Goal: Information Seeking & Learning: Learn about a topic

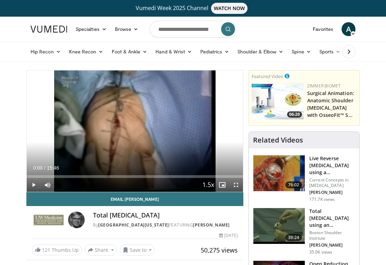
click at [348, 29] on span "A" at bounding box center [348, 29] width 14 height 14
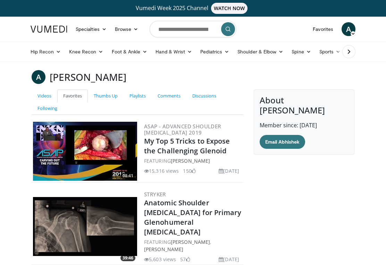
click at [104, 94] on link "Thumbs Up" at bounding box center [106, 95] width 36 height 13
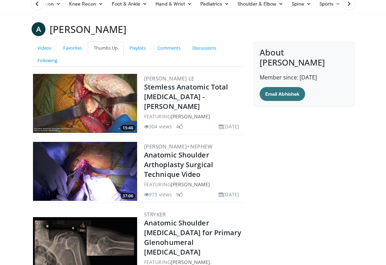
click at [135, 50] on link "Playlists" at bounding box center [137, 48] width 28 height 13
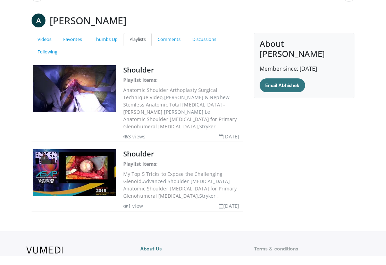
scroll to position [58, 0]
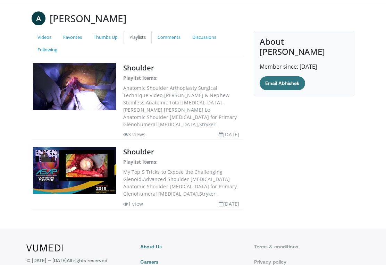
click at [83, 81] on img at bounding box center [74, 86] width 83 height 47
click at [134, 68] on link "Shoulder" at bounding box center [138, 67] width 31 height 9
click at [136, 69] on link "Shoulder" at bounding box center [138, 67] width 31 height 9
click at [166, 32] on link "Comments" at bounding box center [169, 37] width 35 height 13
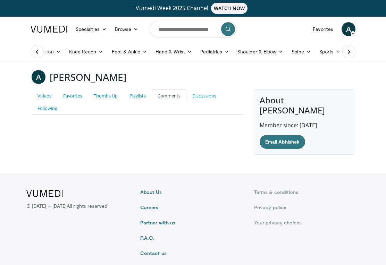
click at [203, 95] on link "Discussions" at bounding box center [204, 95] width 36 height 13
click at [43, 109] on link "Following" at bounding box center [48, 108] width 32 height 13
click at [136, 94] on link "Playlists" at bounding box center [137, 95] width 28 height 13
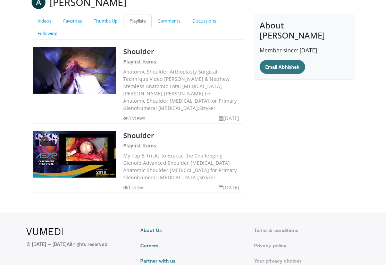
scroll to position [75, 0]
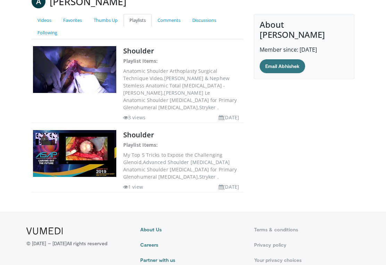
click at [133, 187] on li "1 view" at bounding box center [133, 186] width 20 height 7
click at [131, 117] on li "3 views" at bounding box center [134, 117] width 22 height 7
click at [135, 53] on link "Shoulder" at bounding box center [138, 50] width 31 height 9
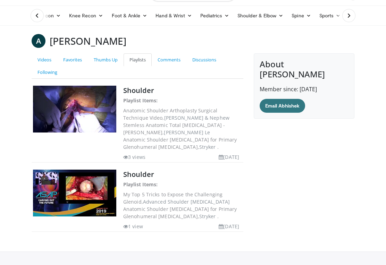
scroll to position [0, 0]
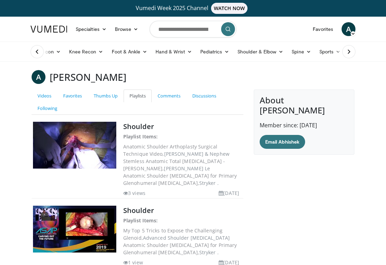
click at [105, 95] on link "Thumbs Up" at bounding box center [106, 95] width 36 height 13
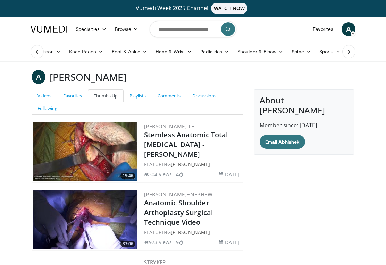
click at [70, 96] on link "Favorites" at bounding box center [72, 95] width 31 height 13
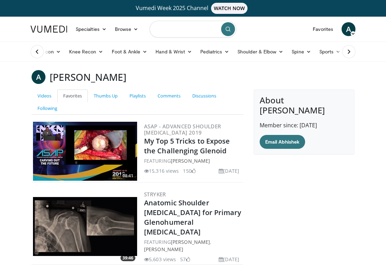
click at [188, 34] on input "Search topics, interventions" at bounding box center [192, 29] width 87 height 17
type input "**********"
click at [229, 31] on icon "submit" at bounding box center [228, 29] width 6 height 6
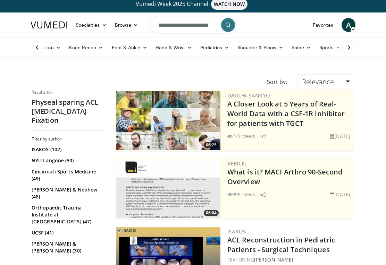
scroll to position [3, 0]
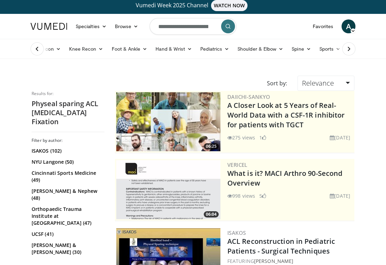
click at [349, 83] on link "Relevance" at bounding box center [325, 83] width 57 height 15
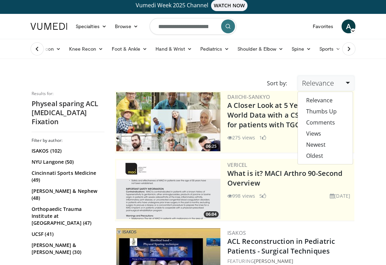
click at [332, 111] on link "Thumbs Up" at bounding box center [325, 111] width 55 height 11
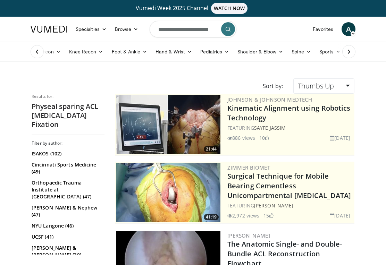
click at [343, 87] on link "Thumbs Up" at bounding box center [323, 85] width 61 height 15
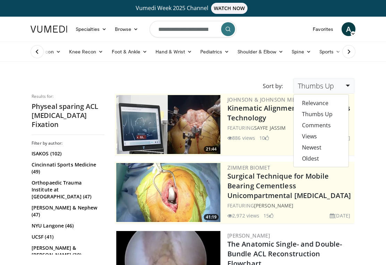
click at [320, 102] on link "Relevance" at bounding box center [320, 102] width 55 height 11
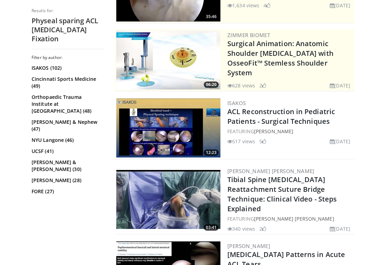
scroll to position [135, 0]
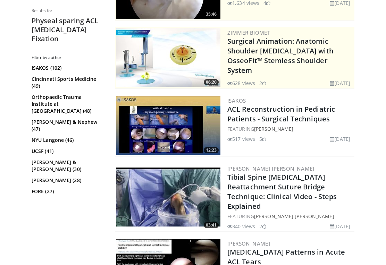
click at [135, 122] on img at bounding box center [168, 125] width 104 height 59
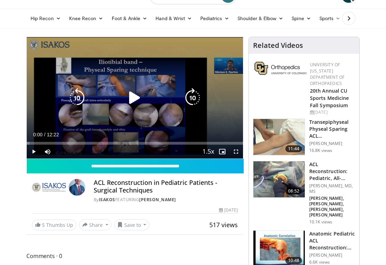
scroll to position [33, 0]
click at [51, 229] on link "5 Thumbs Up" at bounding box center [54, 225] width 44 height 11
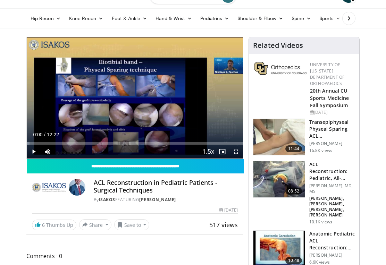
click at [134, 226] on button "Save to" at bounding box center [131, 224] width 35 height 11
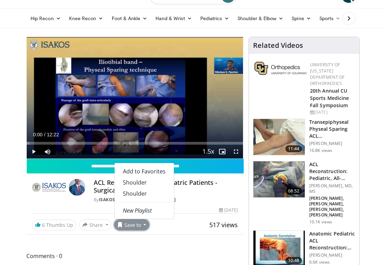
click at [149, 175] on link "Add to Favorites" at bounding box center [143, 171] width 59 height 11
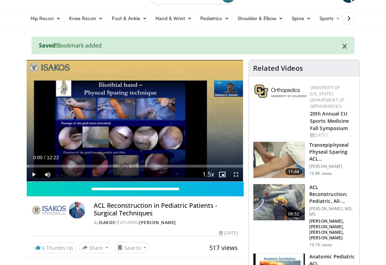
click at [136, 244] on button "Save to" at bounding box center [131, 247] width 35 height 11
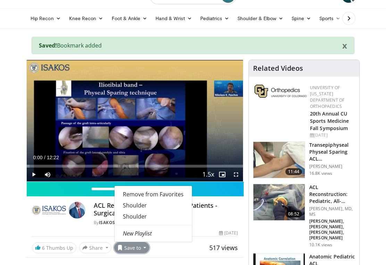
click at [146, 232] on em "New Playlist" at bounding box center [137, 234] width 29 height 8
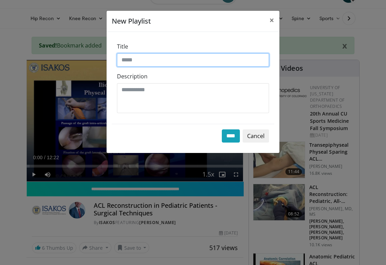
click at [184, 66] on input "Title" at bounding box center [193, 59] width 152 height 13
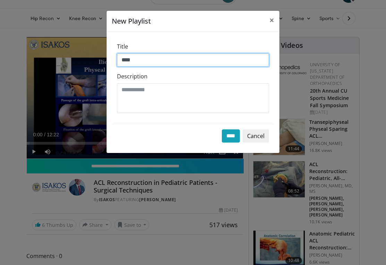
type input "****"
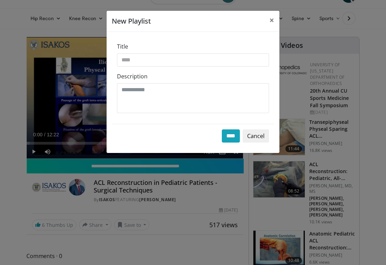
click at [230, 139] on input "****" at bounding box center [231, 135] width 18 height 13
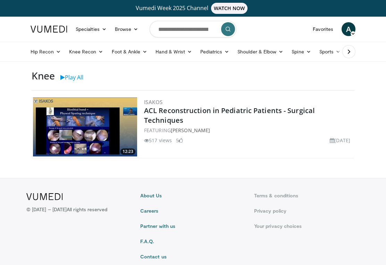
click at [324, 31] on link "Favorites" at bounding box center [322, 29] width 29 height 14
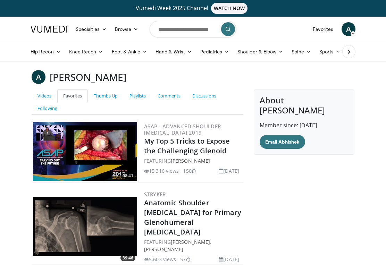
click at [139, 98] on link "Playlists" at bounding box center [137, 95] width 28 height 13
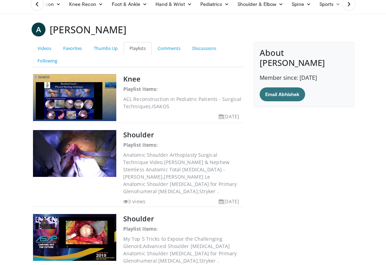
scroll to position [49, 0]
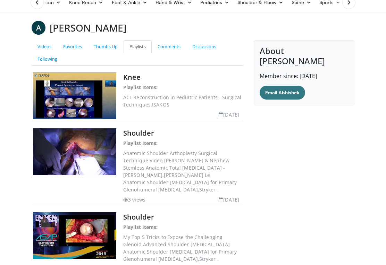
click at [148, 171] on dd "Stemless Anatomic Total [MEDICAL_DATA] - [PERSON_NAME], [PERSON_NAME]" at bounding box center [182, 171] width 119 height 15
click at [158, 187] on dd "Anatomic Shoulder Arthroplasty for Primary Glenohumeral Osteoarthritis, Stryker…" at bounding box center [182, 186] width 119 height 15
click at [174, 168] on dd "Stemless Anatomic Total Shoulder Replacement - Andrew Jawa, Kiet Le" at bounding box center [182, 171] width 119 height 15
click at [168, 154] on dd "Anatomic Shoulder Arthoplasty Surgical Technique Video, Smith & Nephew" at bounding box center [182, 156] width 119 height 15
click at [178, 181] on dd "Anatomic Shoulder Arthroplasty for Primary Glenohumeral Osteoarthritis, Stryker…" at bounding box center [182, 186] width 119 height 15
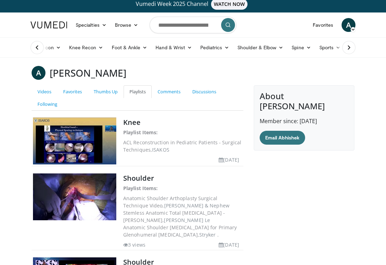
scroll to position [0, 0]
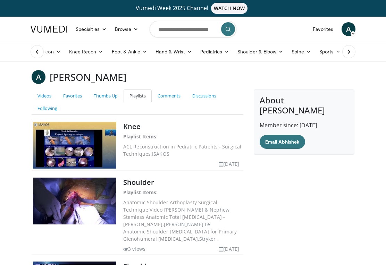
click at [346, 55] on button at bounding box center [348, 51] width 13 height 13
click at [353, 55] on link "Business" at bounding box center [340, 52] width 35 height 14
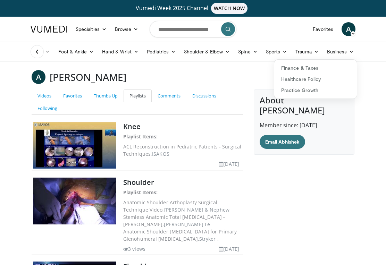
click at [35, 51] on icon at bounding box center [37, 51] width 7 height 7
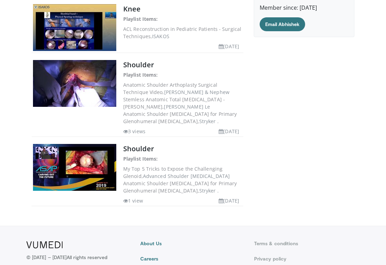
scroll to position [113, 0]
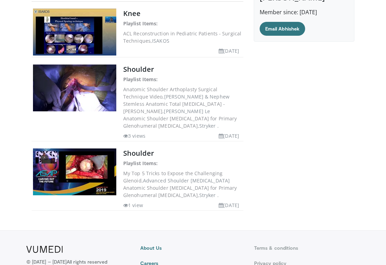
click at [139, 204] on li "1 view" at bounding box center [133, 204] width 20 height 7
click at [143, 136] on li "3 views" at bounding box center [134, 135] width 22 height 7
click at [150, 42] on dd "ACL Reconstruction in Pediatric Patients - Surgical Techniques, ISAKOS" at bounding box center [182, 37] width 119 height 15
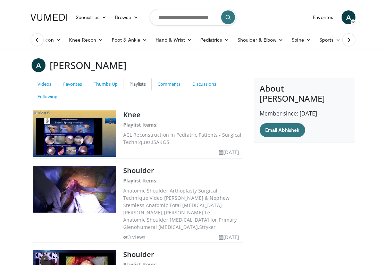
scroll to position [0, 0]
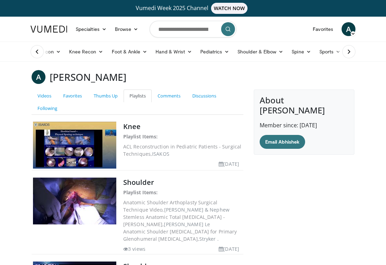
click at [72, 144] on img at bounding box center [74, 145] width 83 height 47
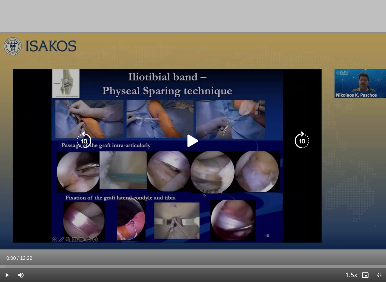
click at [194, 144] on icon "Video Player" at bounding box center [192, 140] width 19 height 19
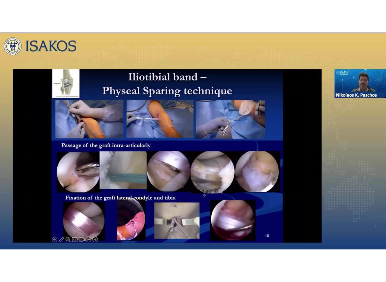
click at [315, 152] on div "10 seconds Tap to unmute" at bounding box center [193, 141] width 386 height 282
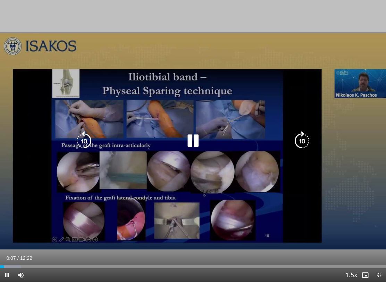
click at [303, 147] on icon "Video Player" at bounding box center [301, 140] width 19 height 19
click at [302, 147] on icon "Video Player" at bounding box center [301, 140] width 19 height 19
click at [303, 147] on icon "Video Player" at bounding box center [301, 140] width 19 height 19
click at [79, 139] on icon "Video Player" at bounding box center [83, 140] width 19 height 19
click at [79, 140] on icon "Video Player" at bounding box center [83, 140] width 19 height 19
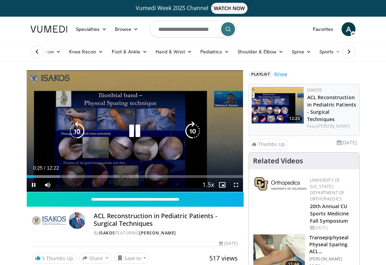
click at [135, 258] on button "Save to" at bounding box center [131, 257] width 35 height 11
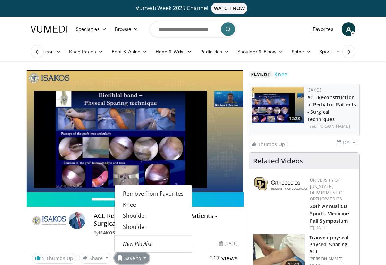
click at [150, 205] on link "Knee" at bounding box center [152, 204] width 77 height 11
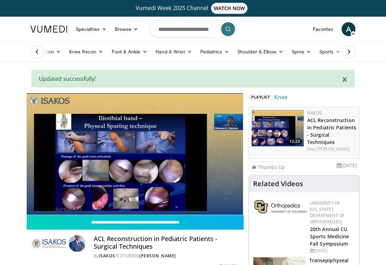
click at [320, 25] on link "Favorites" at bounding box center [322, 29] width 29 height 14
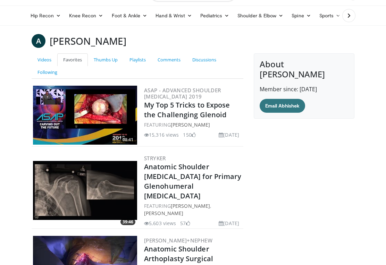
scroll to position [35, 0]
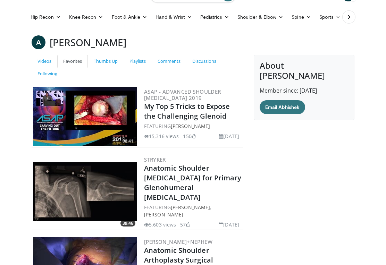
click at [138, 61] on link "Playlists" at bounding box center [137, 61] width 28 height 13
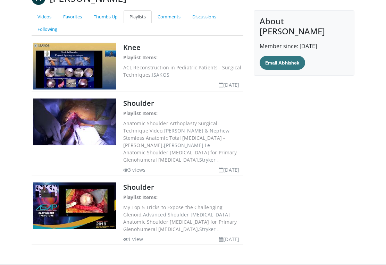
scroll to position [79, 0]
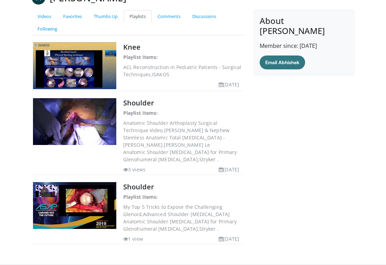
click at [68, 193] on img at bounding box center [74, 205] width 83 height 47
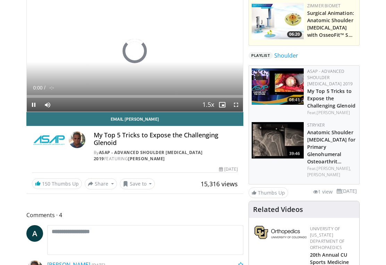
scroll to position [81, 0]
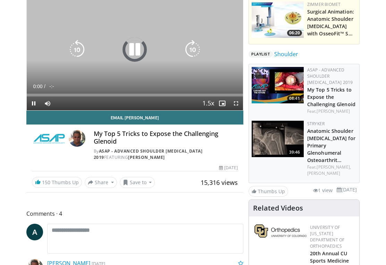
click at [145, 184] on button "Save to" at bounding box center [137, 182] width 35 height 11
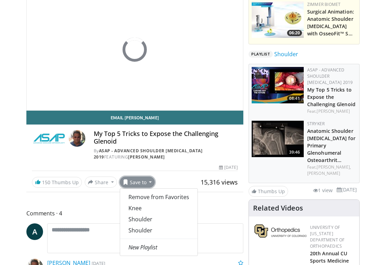
click at [156, 218] on link "Shoulder" at bounding box center [158, 219] width 77 height 11
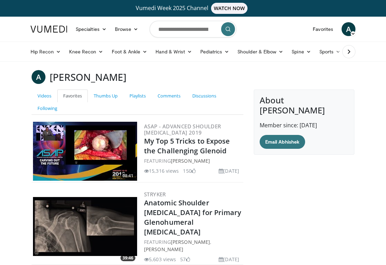
click at [139, 98] on link "Playlists" at bounding box center [137, 95] width 28 height 13
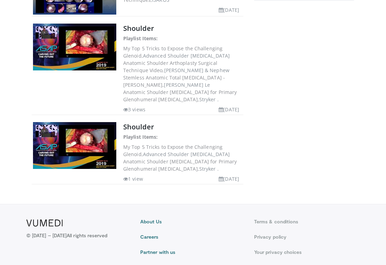
scroll to position [134, 0]
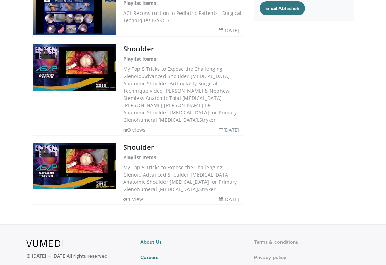
click at [53, 161] on img at bounding box center [74, 166] width 83 height 47
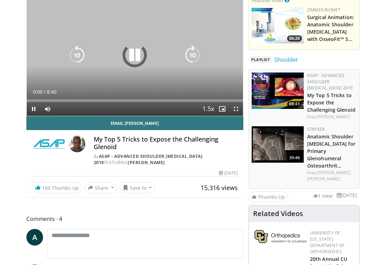
scroll to position [76, 0]
click at [146, 188] on button "Save to" at bounding box center [137, 187] width 35 height 11
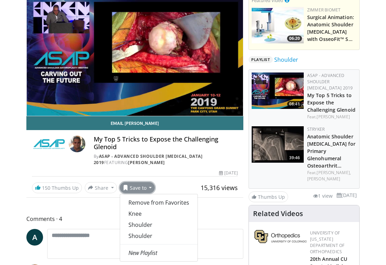
click at [36, 63] on div "10 seconds Tap to unmute" at bounding box center [135, 54] width 216 height 121
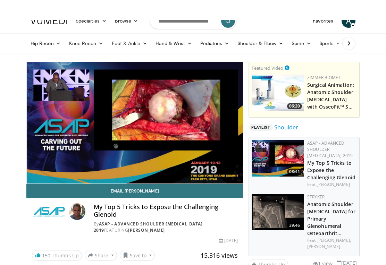
scroll to position [0, 0]
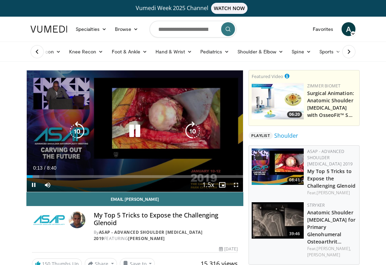
click at [323, 28] on link "Favorites" at bounding box center [322, 29] width 29 height 14
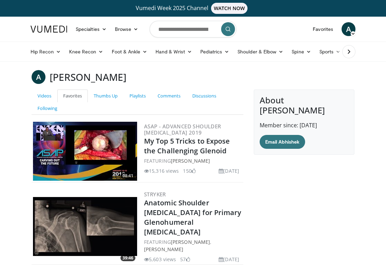
click at [137, 100] on link "Playlists" at bounding box center [137, 95] width 28 height 13
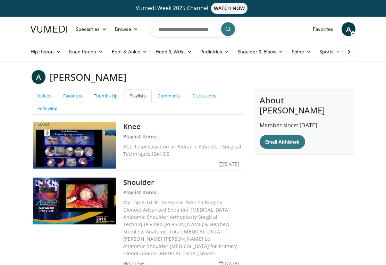
click at [57, 136] on img at bounding box center [74, 145] width 83 height 47
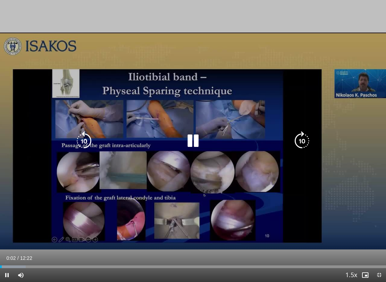
click at [307, 144] on icon "Video Player" at bounding box center [301, 140] width 19 height 19
click at [307, 143] on icon "Video Player" at bounding box center [301, 140] width 19 height 19
click at [306, 145] on icon "Video Player" at bounding box center [301, 140] width 19 height 19
click at [300, 142] on icon "Video Player" at bounding box center [301, 140] width 19 height 19
click at [299, 148] on icon "Video Player" at bounding box center [301, 140] width 19 height 19
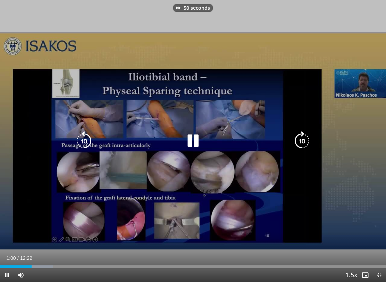
click at [36, 81] on div "50 seconds Tap to unmute" at bounding box center [193, 141] width 386 height 282
click at [303, 135] on icon "Video Player" at bounding box center [301, 140] width 19 height 19
click at [311, 139] on icon "Video Player" at bounding box center [301, 140] width 19 height 19
click at [310, 142] on icon "Video Player" at bounding box center [301, 140] width 19 height 19
click at [311, 139] on icon "Video Player" at bounding box center [301, 140] width 19 height 19
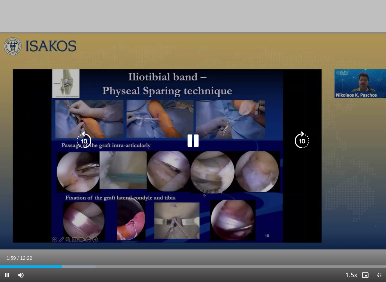
click at [38, 91] on div "40 seconds Tap to unmute" at bounding box center [193, 141] width 386 height 282
click at [190, 139] on icon "Video Player" at bounding box center [192, 140] width 19 height 19
click at [107, 81] on div "40 seconds Tap to unmute" at bounding box center [193, 141] width 386 height 282
click at [192, 140] on icon "Video Player" at bounding box center [192, 140] width 19 height 19
click at [304, 148] on icon "Video Player" at bounding box center [301, 140] width 19 height 19
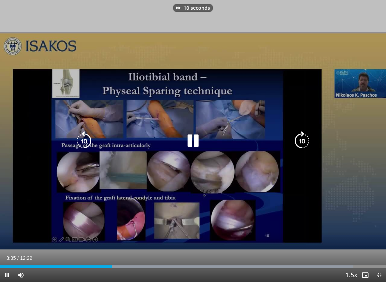
click at [308, 151] on icon "Video Player" at bounding box center [301, 140] width 19 height 19
click at [329, 108] on div "20 seconds Tap to unmute" at bounding box center [193, 141] width 386 height 282
click at [307, 146] on icon "Video Player" at bounding box center [301, 140] width 19 height 19
click at [309, 141] on icon "Video Player" at bounding box center [301, 140] width 19 height 19
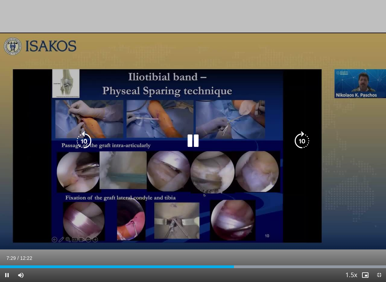
click at [83, 143] on icon "Video Player" at bounding box center [83, 140] width 19 height 19
click at [77, 136] on icon "Video Player" at bounding box center [83, 140] width 19 height 19
click at [80, 135] on icon "Video Player" at bounding box center [83, 140] width 19 height 19
click at [78, 135] on icon "Video Player" at bounding box center [83, 140] width 19 height 19
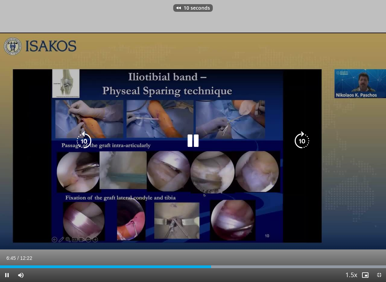
click at [78, 134] on icon "Video Player" at bounding box center [83, 140] width 19 height 19
click at [78, 132] on icon "Video Player" at bounding box center [83, 140] width 19 height 19
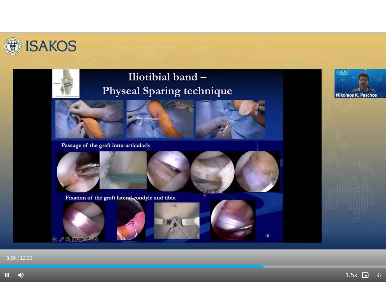
click at [56, 59] on div "30 seconds Tap to unmute" at bounding box center [193, 141] width 386 height 282
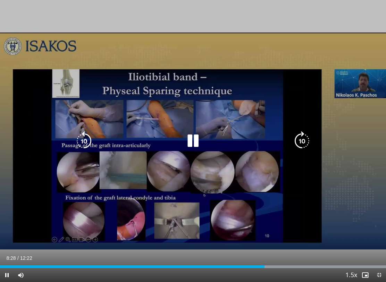
click at [77, 135] on icon "Video Player" at bounding box center [83, 140] width 19 height 19
click at [81, 144] on icon "Video Player" at bounding box center [83, 140] width 19 height 19
click at [78, 137] on icon "Video Player" at bounding box center [83, 140] width 19 height 19
click at [77, 135] on icon "Video Player" at bounding box center [83, 140] width 19 height 19
click at [76, 137] on icon "Video Player" at bounding box center [83, 140] width 19 height 19
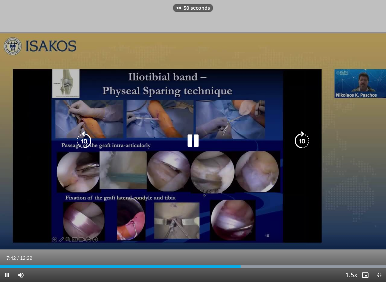
click at [77, 137] on icon "Video Player" at bounding box center [83, 140] width 19 height 19
click at [57, 81] on div "60 seconds Tap to unmute" at bounding box center [193, 141] width 386 height 282
click at [295, 138] on icon "Video Player" at bounding box center [301, 140] width 19 height 19
click at [199, 142] on icon "Video Player" at bounding box center [192, 140] width 19 height 19
